Goal: Use online tool/utility: Utilize a website feature to perform a specific function

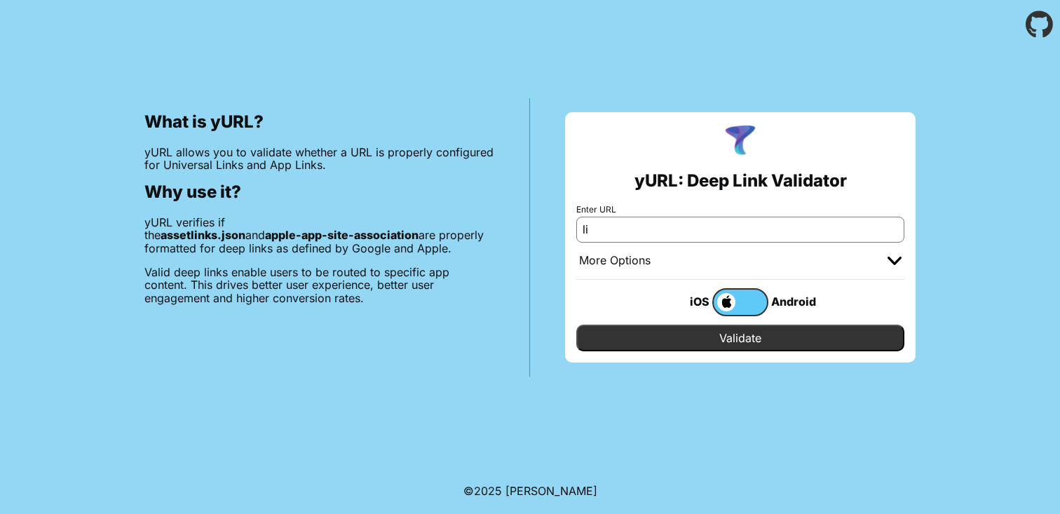
type input "l"
click at [815, 400] on body "What is yURL? yURL allows you to validate whether a URL is properly configured …" at bounding box center [530, 257] width 1060 height 514
click at [704, 225] on input "Enter URL" at bounding box center [740, 229] width 328 height 25
paste input "[URL][DOMAIN_NAME][EMAIL_ADDRESS][DOMAIN_NAME]"
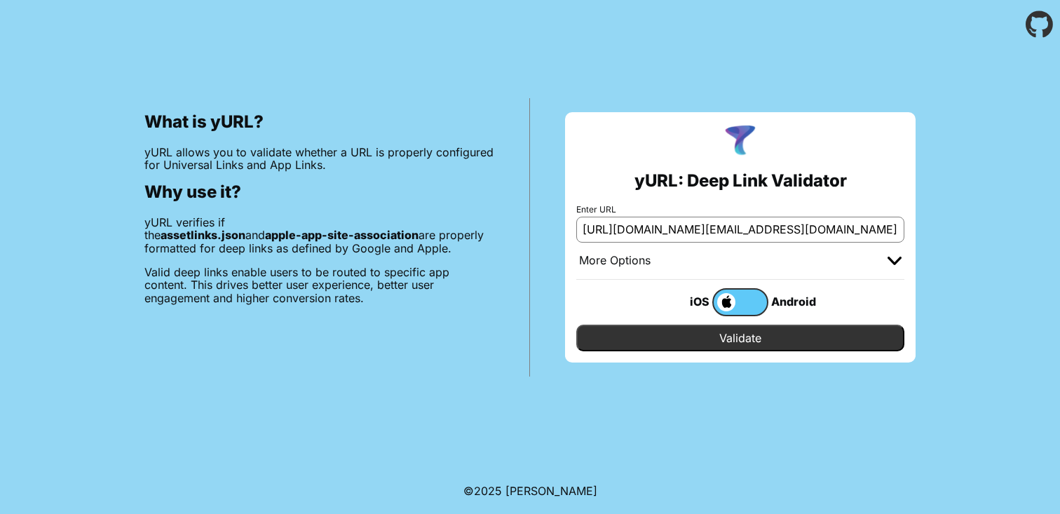
type input "[URL][DOMAIN_NAME][EMAIL_ADDRESS][DOMAIN_NAME]"
click at [758, 337] on input "Validate" at bounding box center [740, 337] width 328 height 27
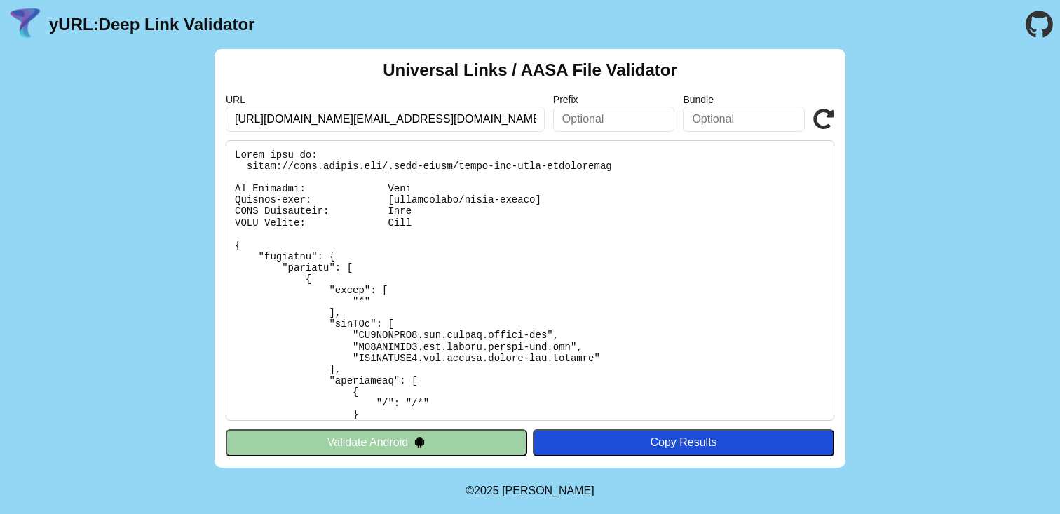
click at [472, 200] on pre at bounding box center [530, 280] width 608 height 280
click at [489, 201] on pre at bounding box center [530, 280] width 608 height 280
click at [612, 122] on input "text" at bounding box center [614, 119] width 122 height 25
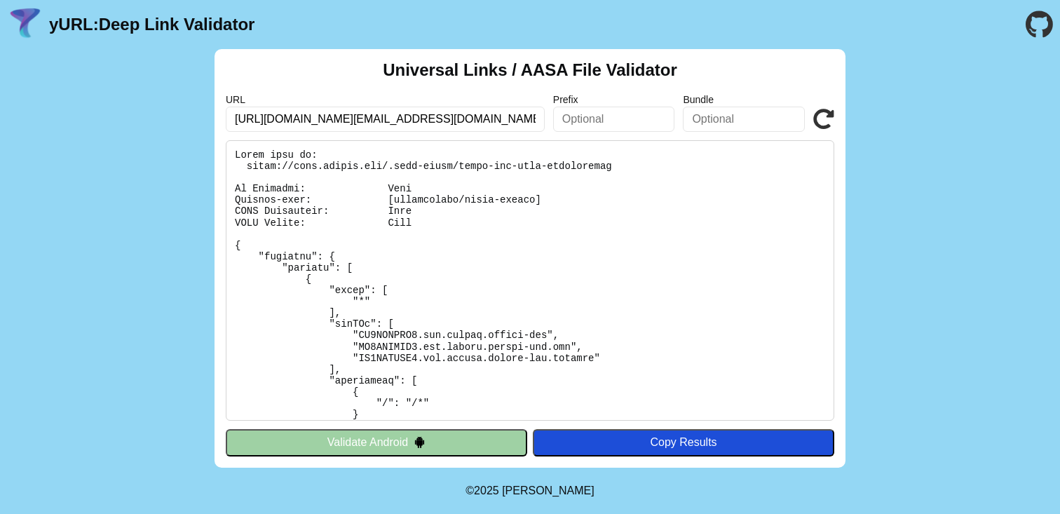
click at [628, 266] on pre at bounding box center [530, 280] width 608 height 280
